Goal: Information Seeking & Learning: Learn about a topic

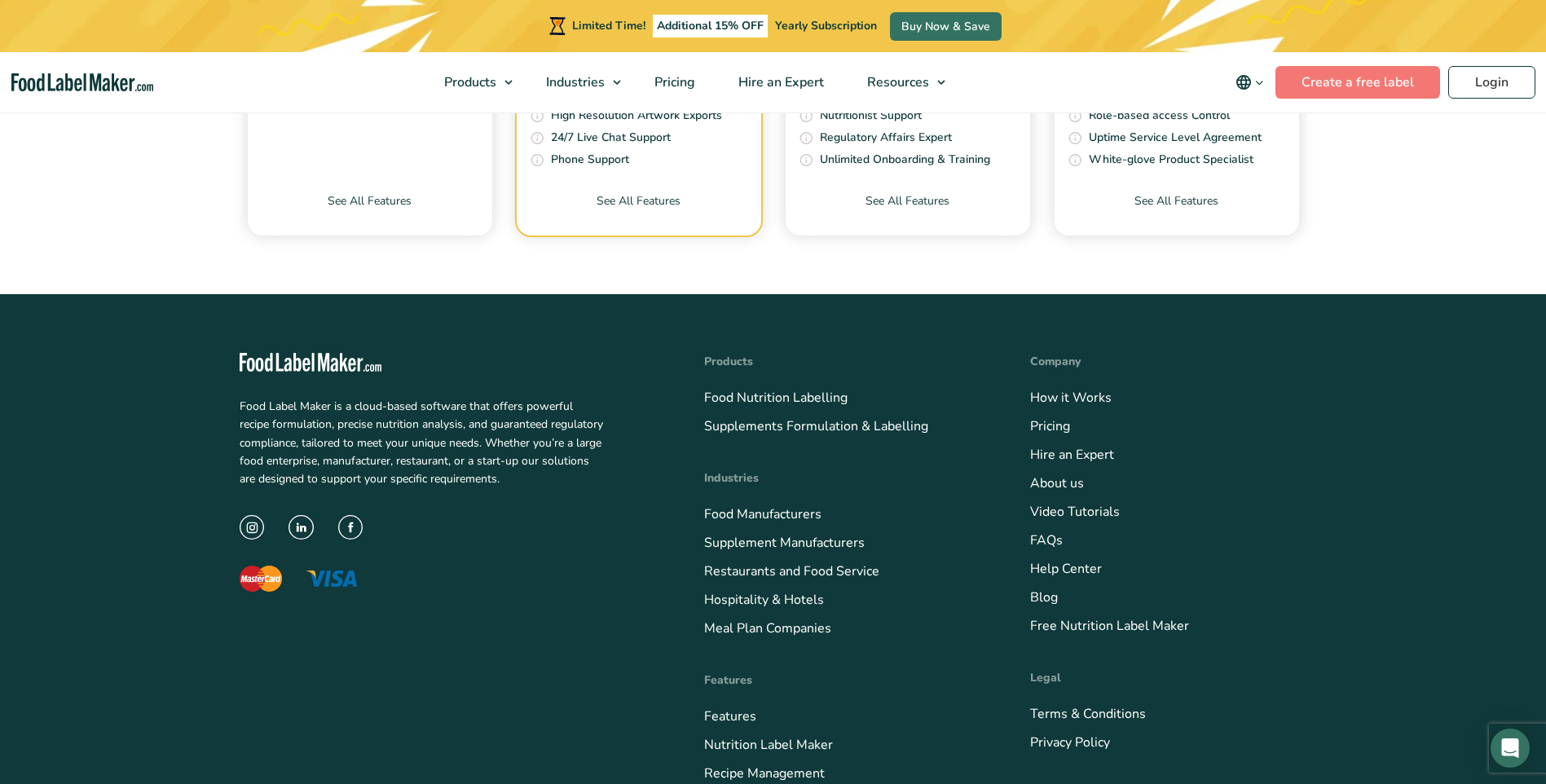
scroll to position [6595, 0]
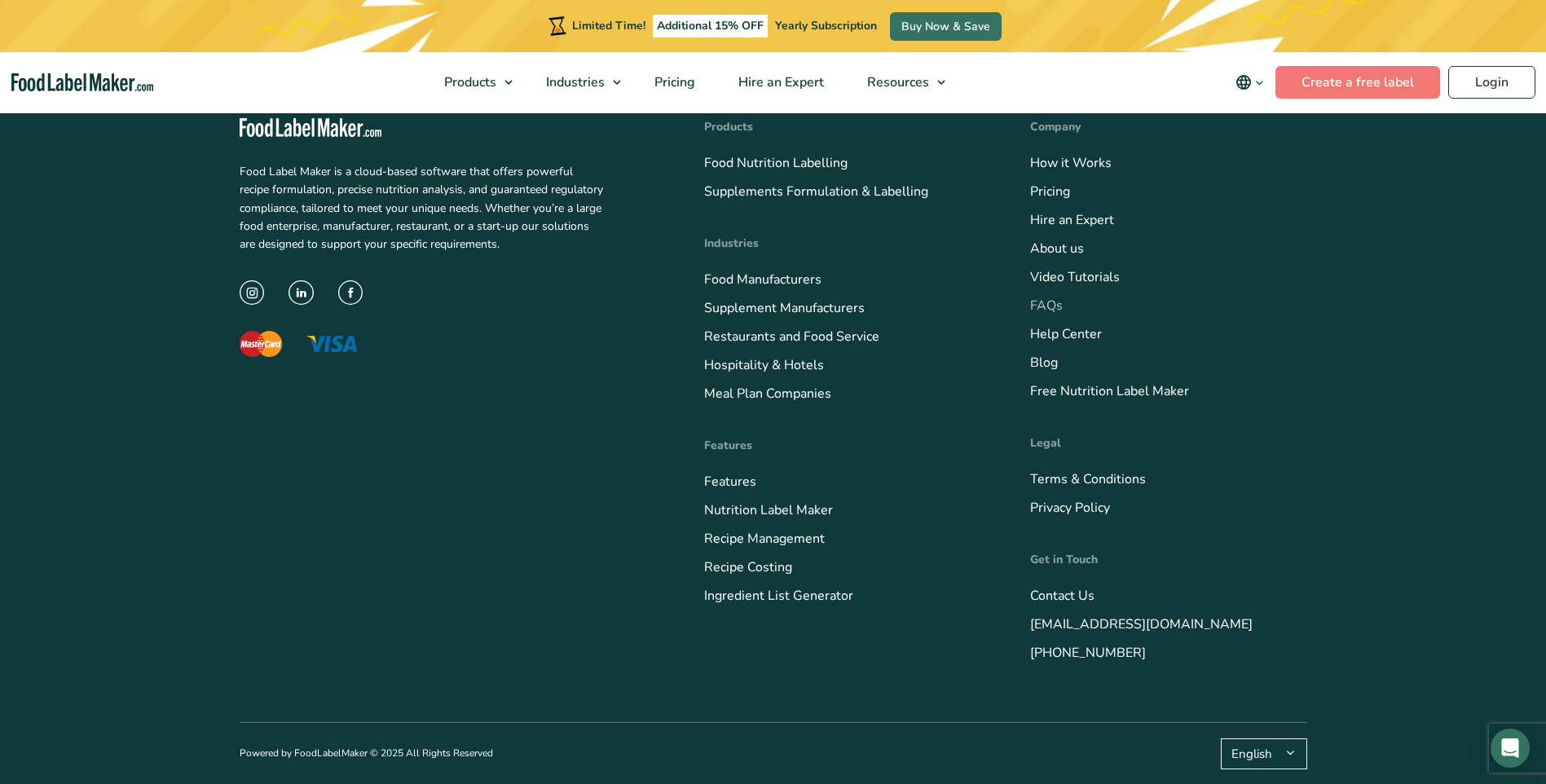
click at [1035, 299] on link "FAQs" at bounding box center [1046, 305] width 33 height 18
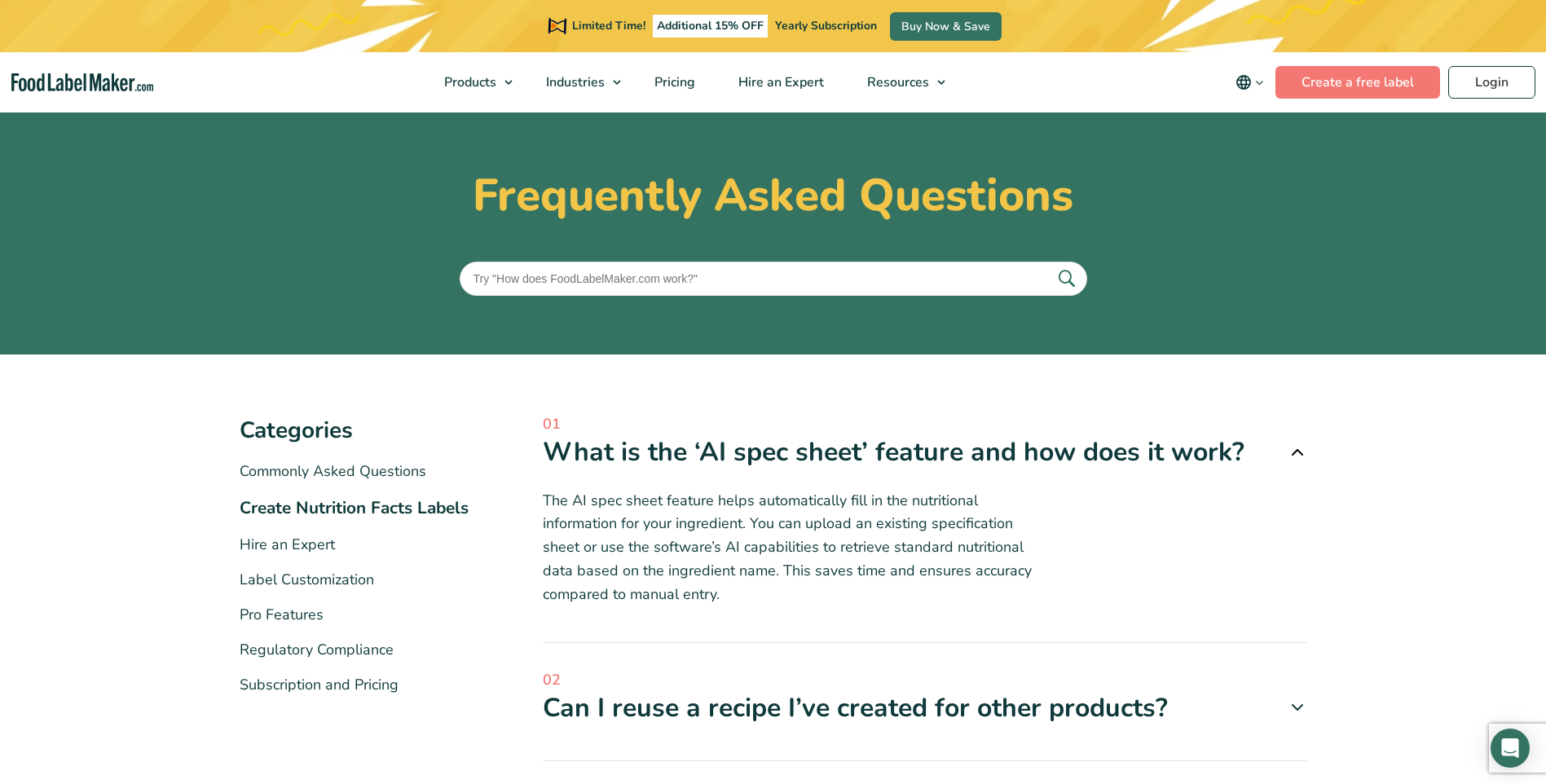
click at [728, 283] on input "text" at bounding box center [773, 279] width 628 height 35
type input "Can you get existing nutritional values from products"
click at [1049, 265] on button "submit" at bounding box center [1066, 279] width 35 height 27
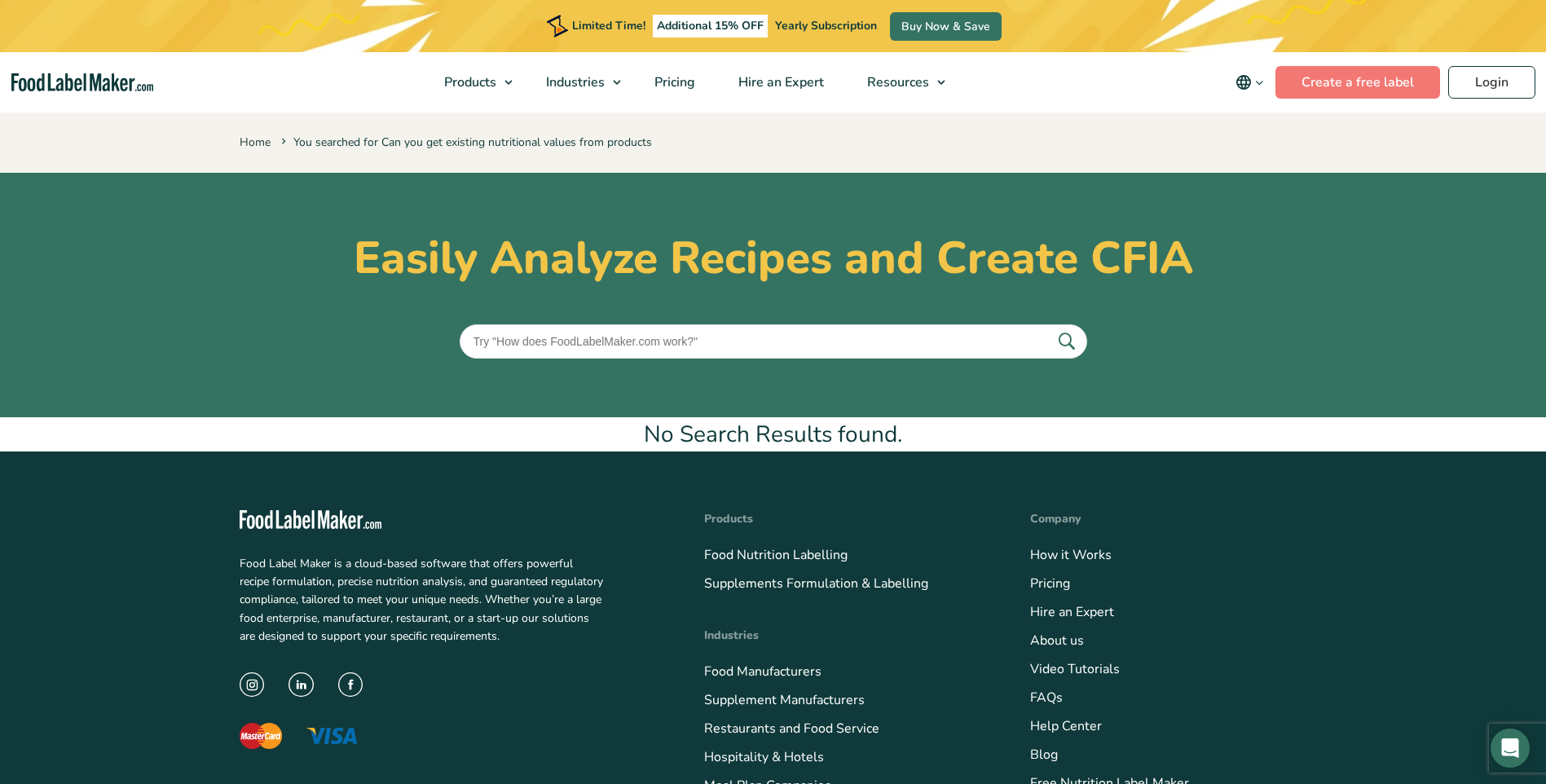
click at [743, 340] on input "text" at bounding box center [773, 341] width 628 height 35
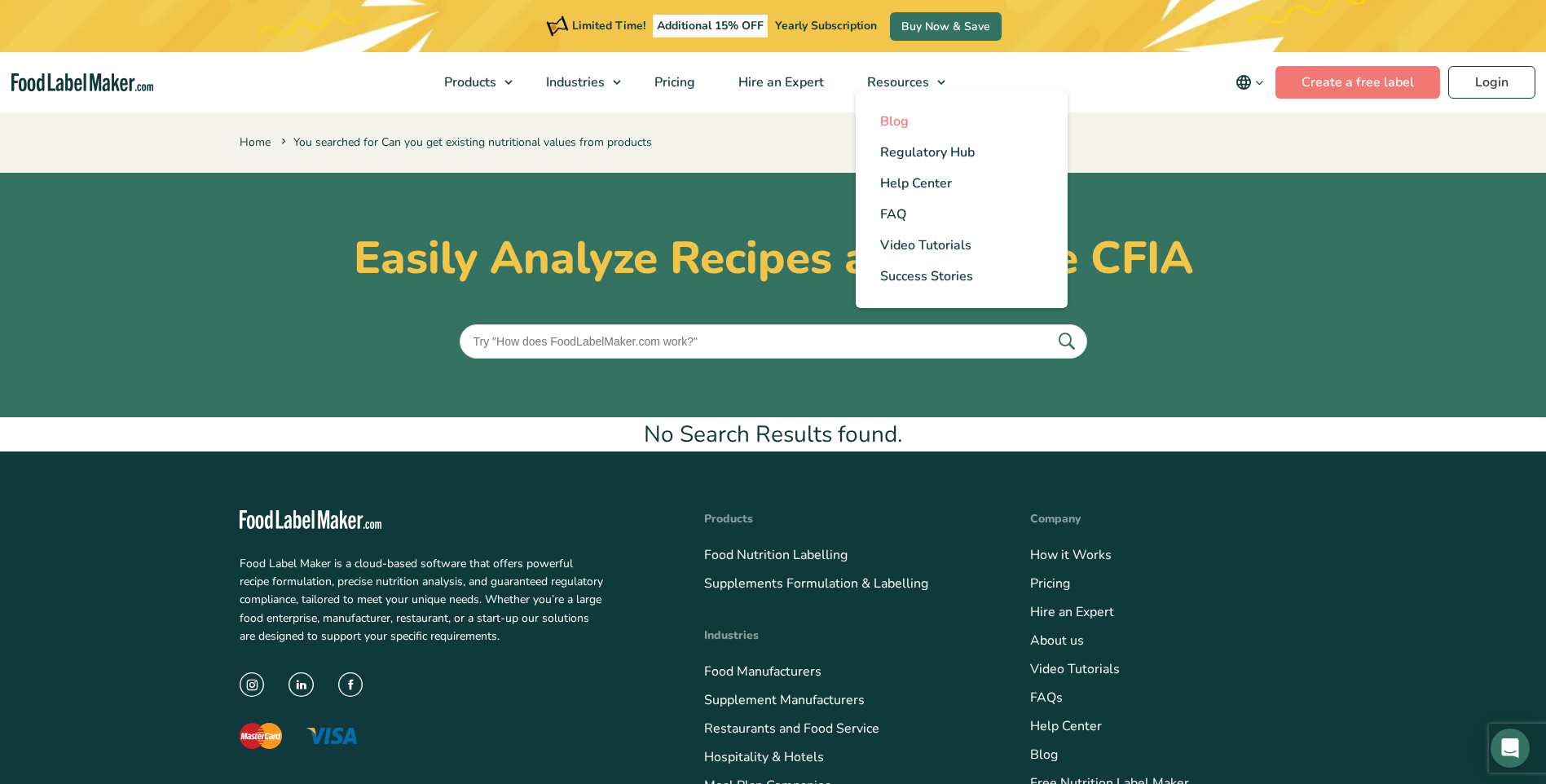
click at [907, 123] on span "Blog" at bounding box center [895, 121] width 29 height 18
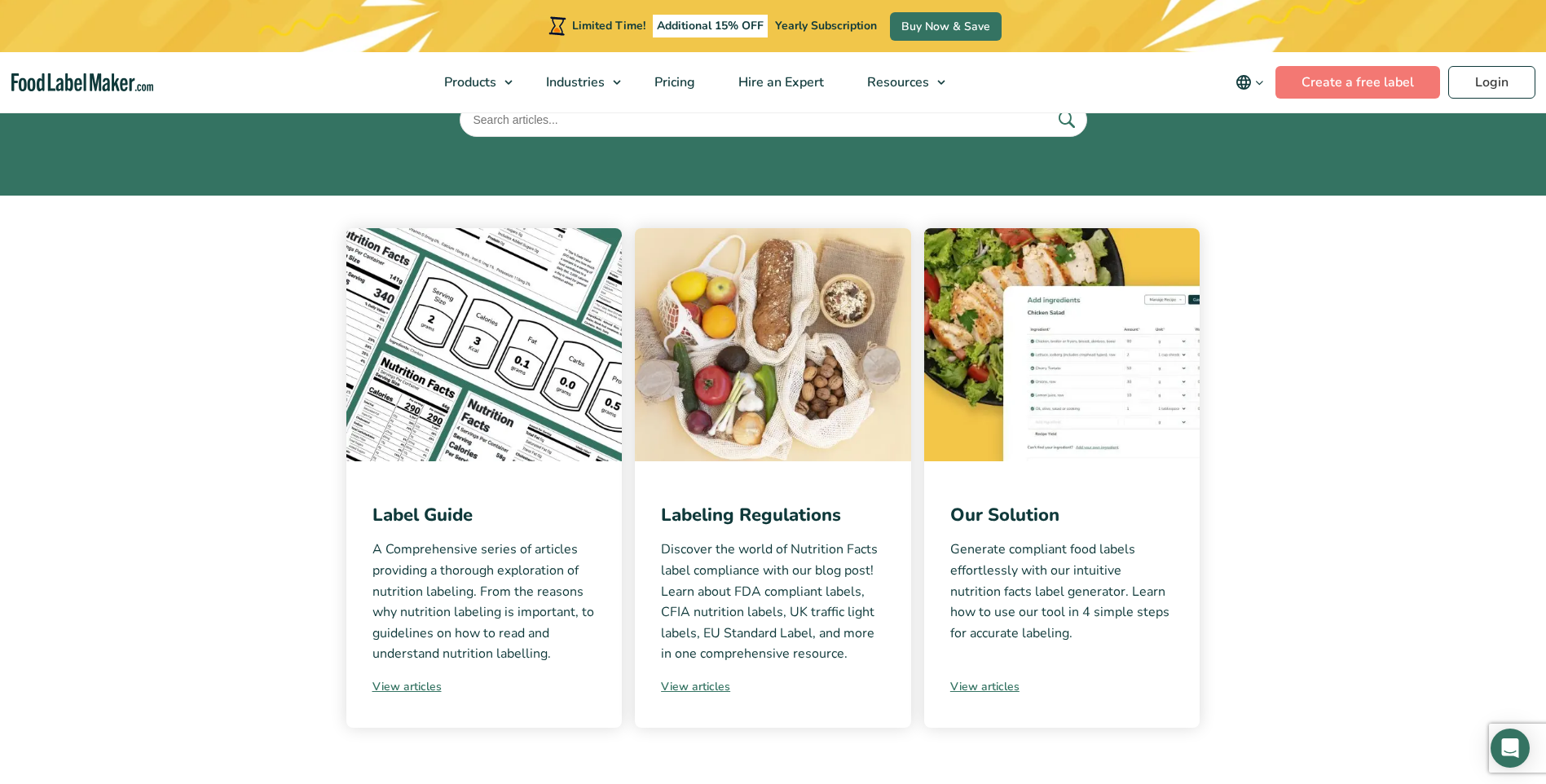
scroll to position [244, 0]
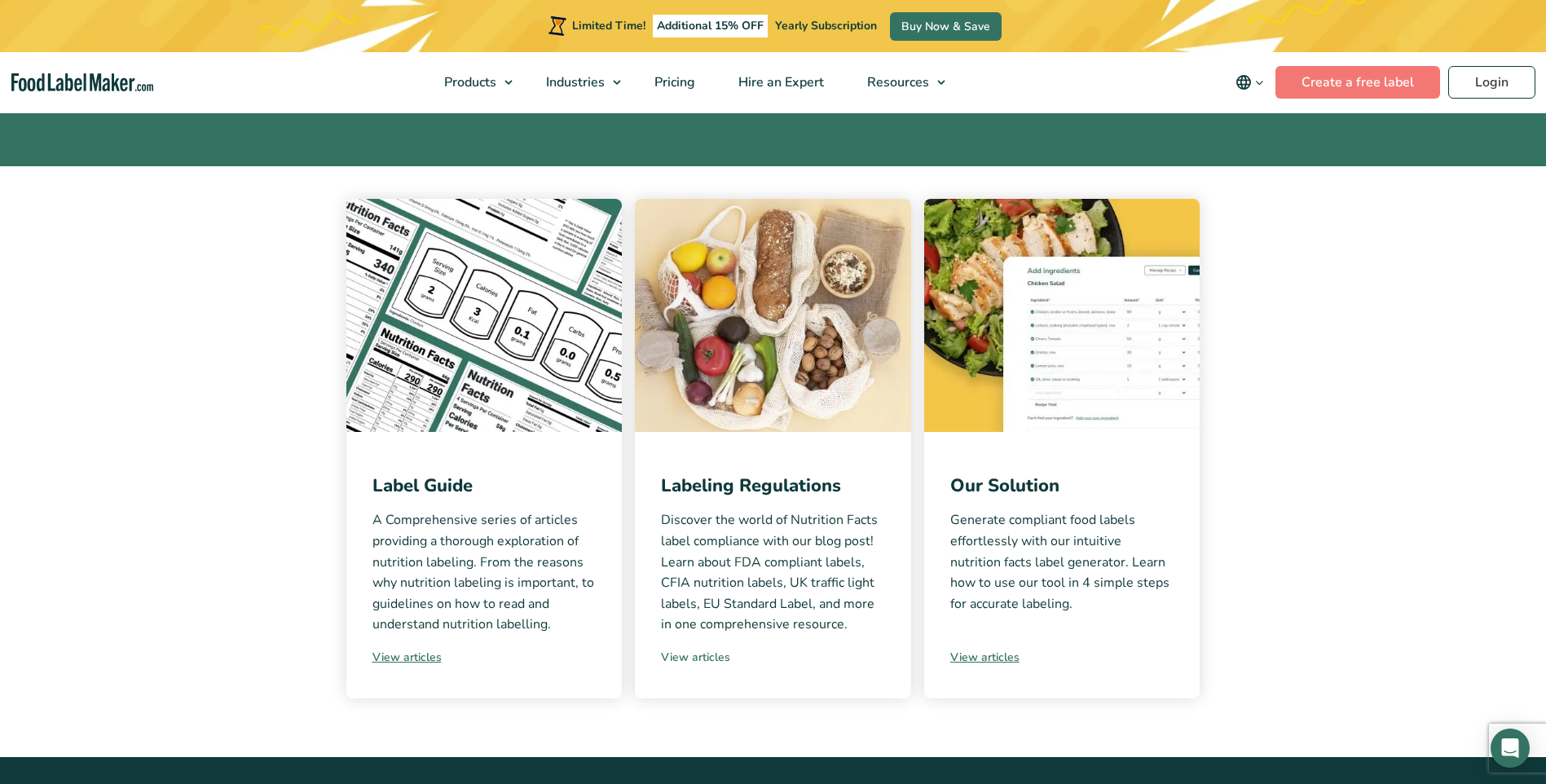
click at [717, 658] on link "View articles" at bounding box center [773, 657] width 224 height 17
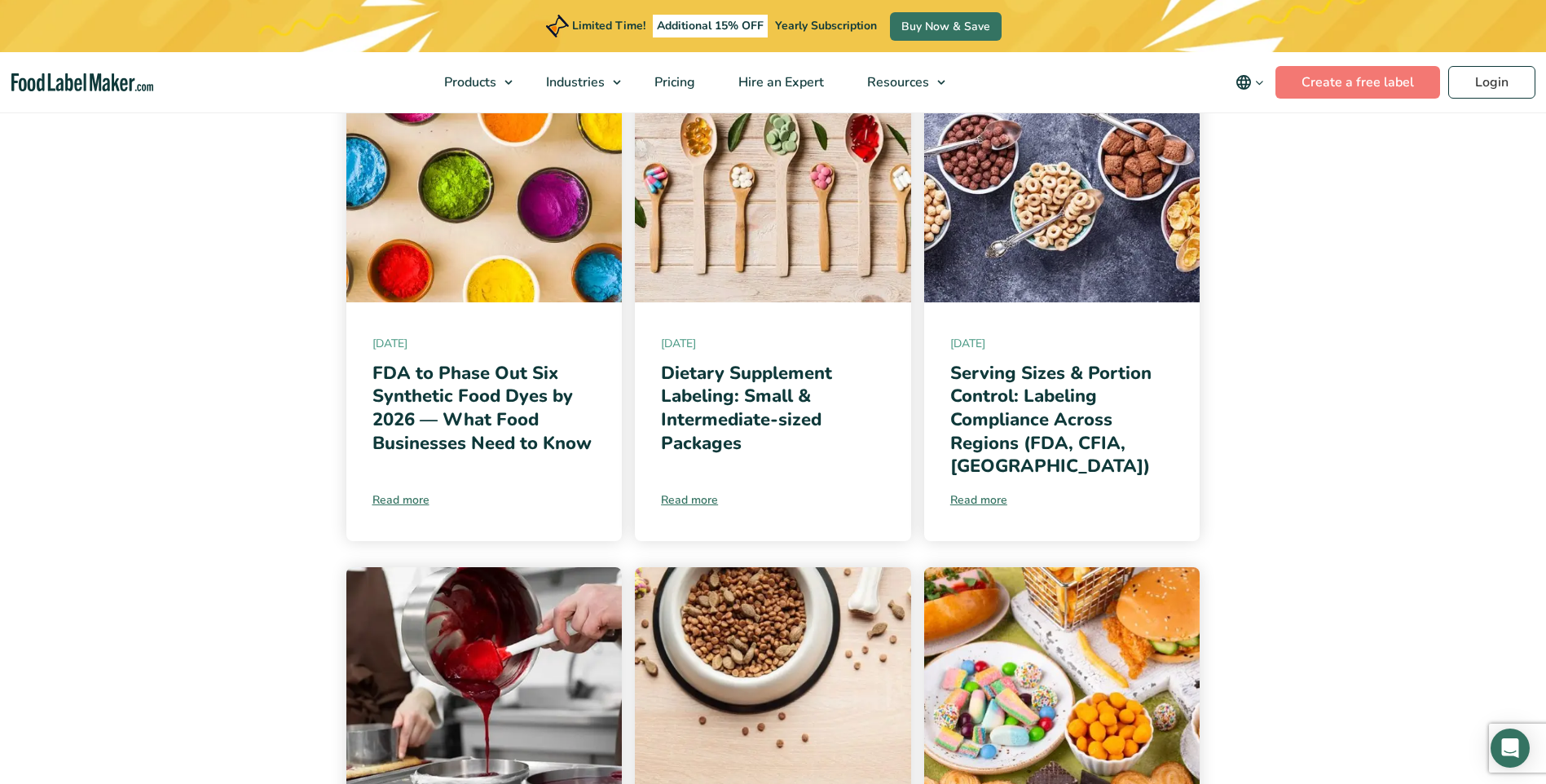
scroll to position [408, 0]
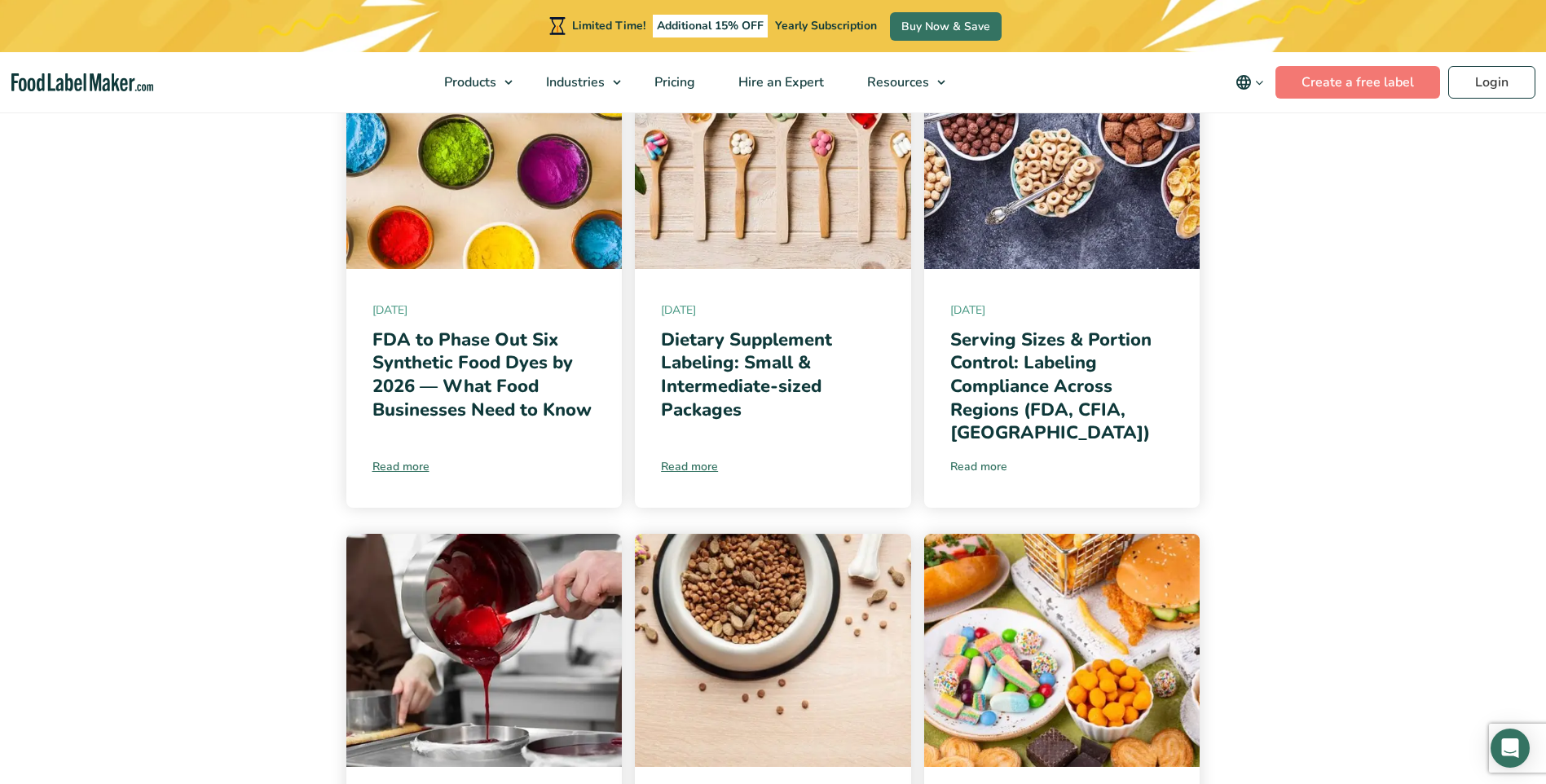
click at [982, 458] on link "Read more" at bounding box center [1062, 467] width 224 height 17
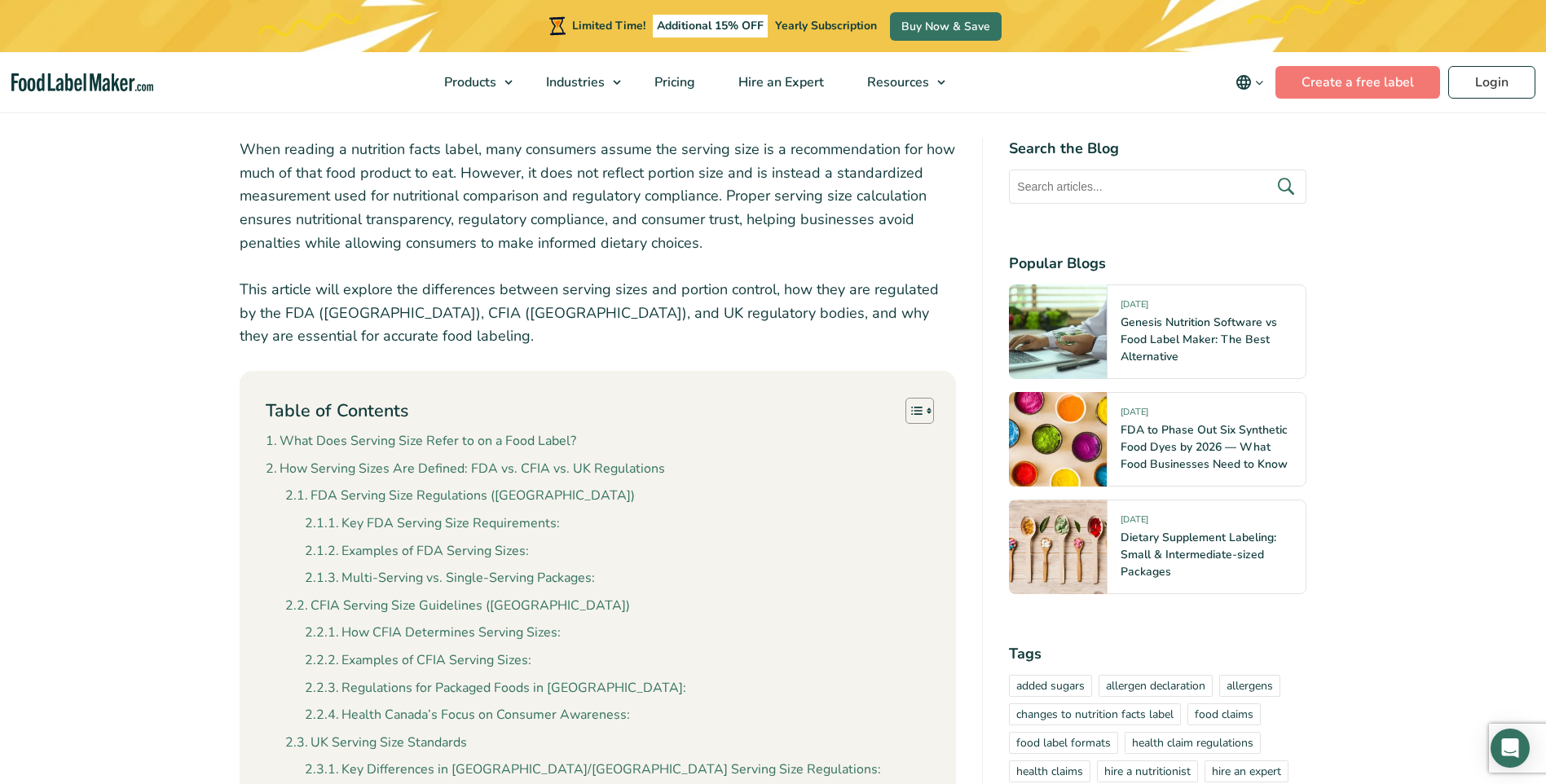
scroll to position [570, 0]
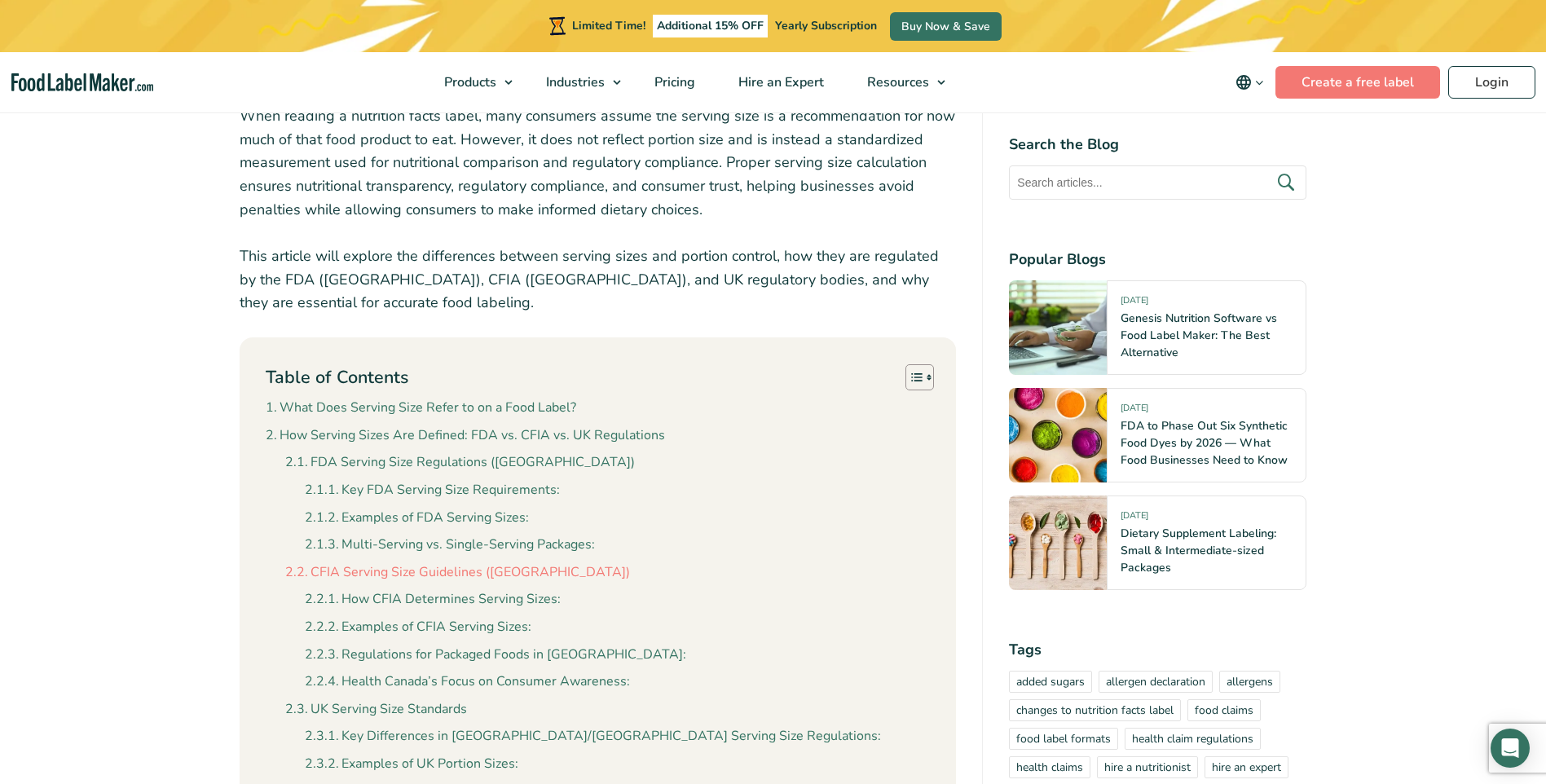
click at [384, 574] on link "CFIA Serving Size Guidelines ([GEOGRAPHIC_DATA])" at bounding box center [457, 573] width 345 height 21
